Goal: Task Accomplishment & Management: Use online tool/utility

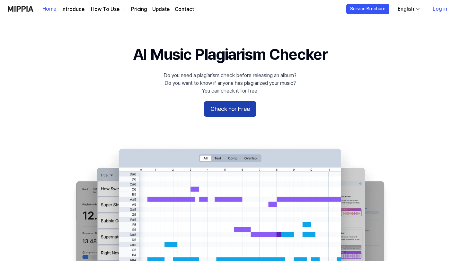
click at [239, 105] on button "Check For Free" at bounding box center [230, 108] width 52 height 15
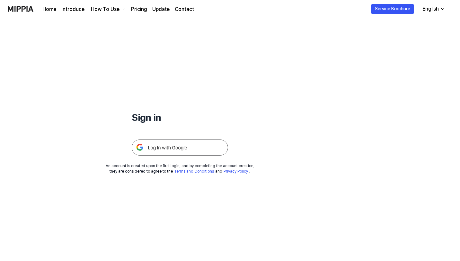
click at [185, 154] on img at bounding box center [180, 147] width 96 height 16
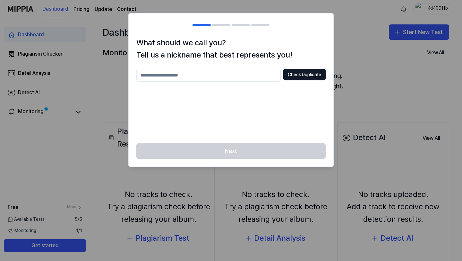
click at [164, 73] on input "text" at bounding box center [208, 75] width 144 height 13
type input "****"
click at [287, 75] on button "Check Duplicate" at bounding box center [305, 75] width 42 height 12
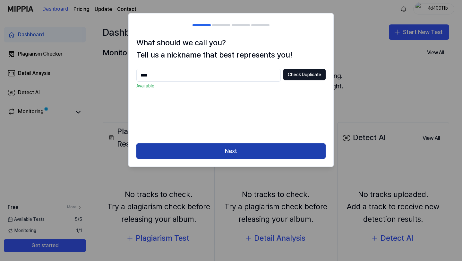
click at [227, 149] on button "Next" at bounding box center [230, 150] width 189 height 15
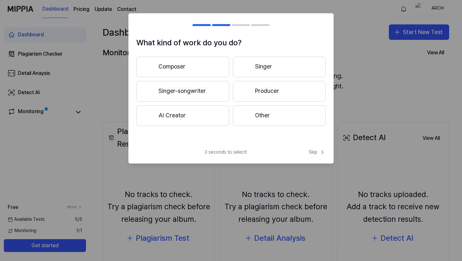
click at [204, 70] on button "Composer" at bounding box center [182, 67] width 93 height 21
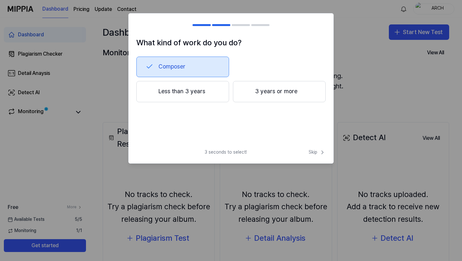
click at [208, 96] on button "Less than 3 years" at bounding box center [182, 91] width 93 height 21
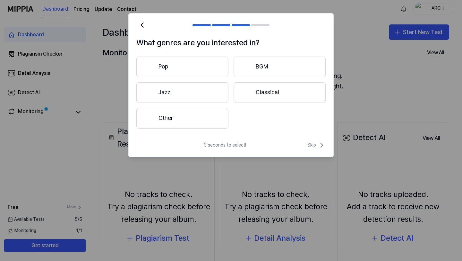
click at [216, 97] on button "Jazz" at bounding box center [182, 92] width 92 height 21
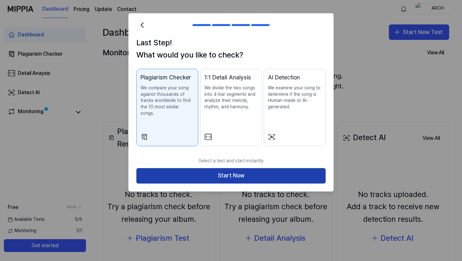
click at [176, 168] on button "Start Now" at bounding box center [230, 175] width 189 height 15
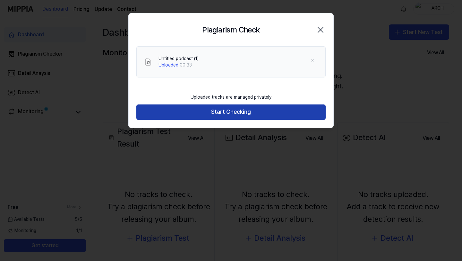
click at [252, 112] on button "Start Checking" at bounding box center [230, 111] width 189 height 15
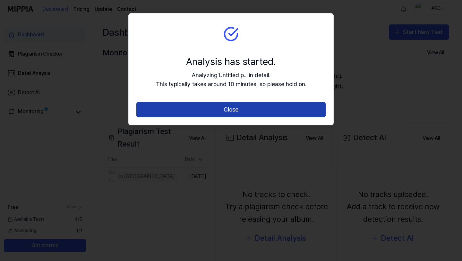
click at [251, 112] on button "Close" at bounding box center [230, 109] width 189 height 15
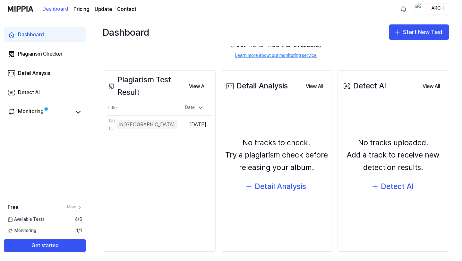
scroll to position [55, 0]
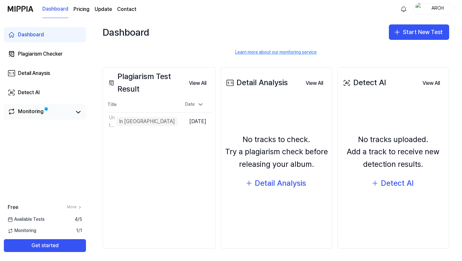
click at [47, 110] on span at bounding box center [46, 109] width 4 height 4
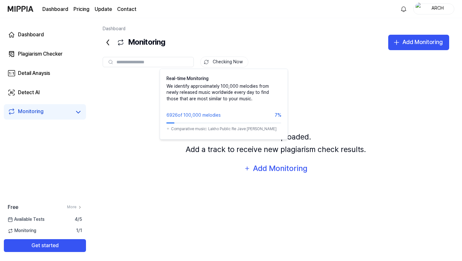
click at [216, 66] on button "Checking Now" at bounding box center [224, 62] width 48 height 11
